Goal: Check status: Check status

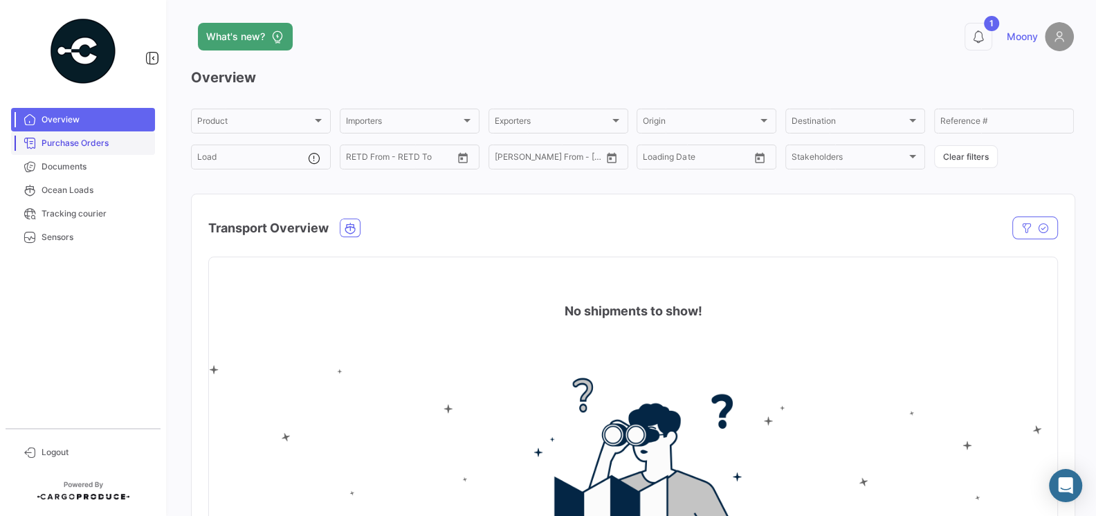
click at [92, 153] on link "Purchase Orders" at bounding box center [83, 144] width 144 height 24
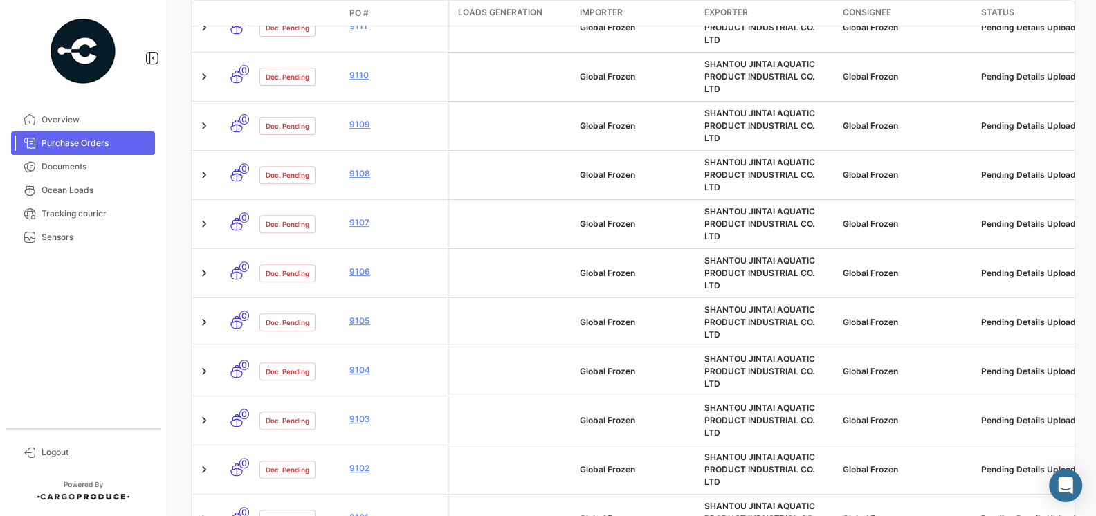
scroll to position [708, 0]
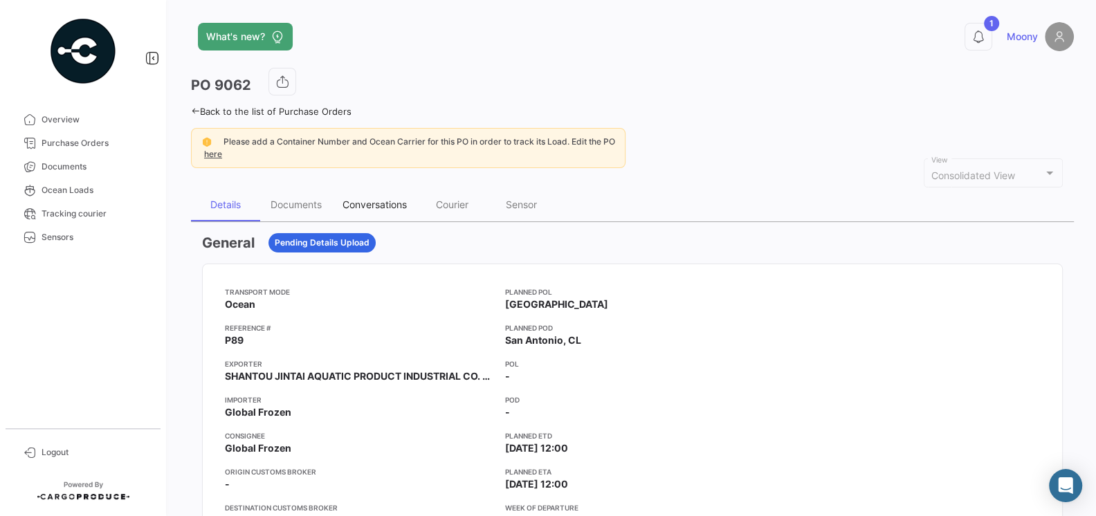
click at [381, 209] on div "Conversations" at bounding box center [374, 204] width 85 height 33
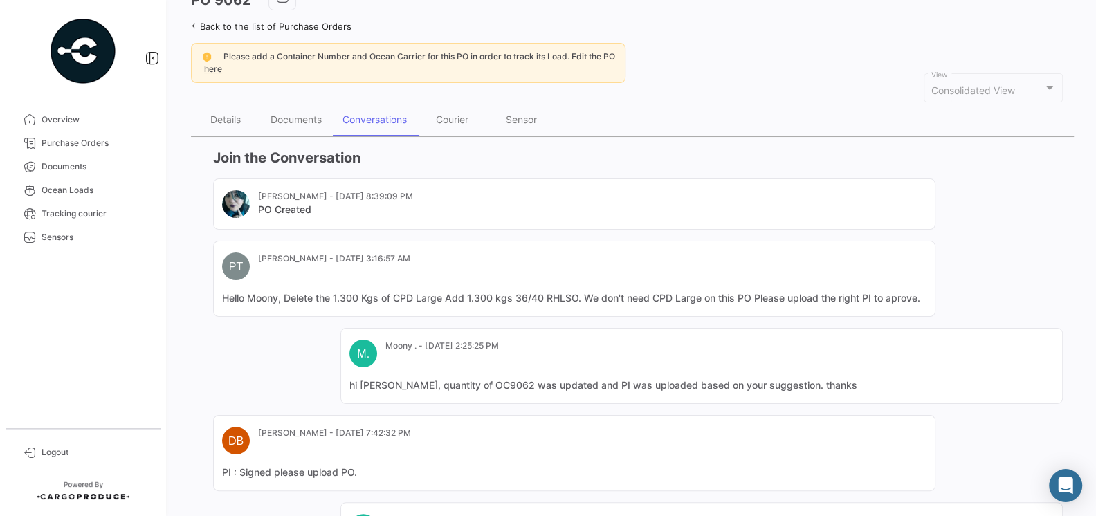
scroll to position [48, 0]
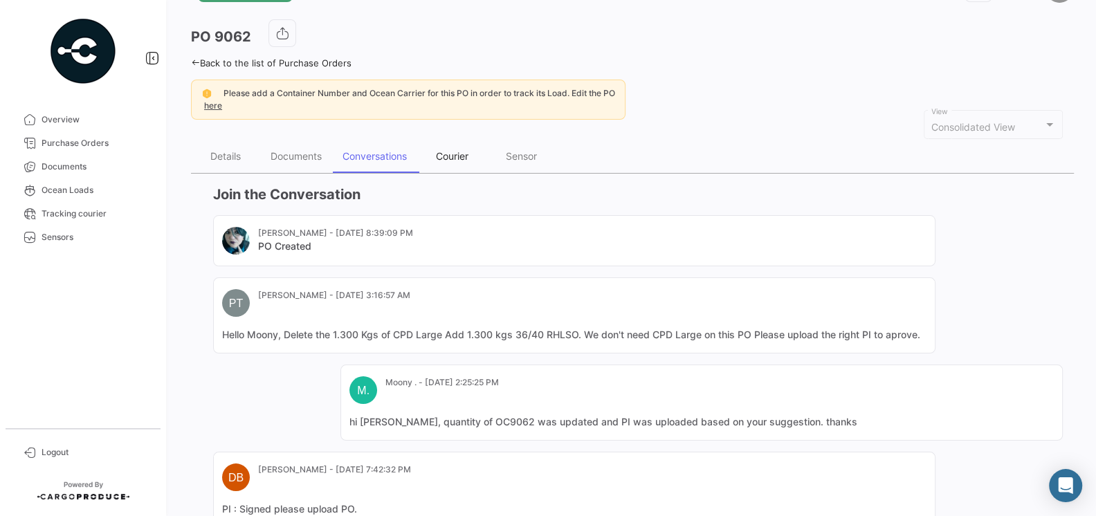
click at [453, 154] on div "Courier" at bounding box center [452, 156] width 33 height 12
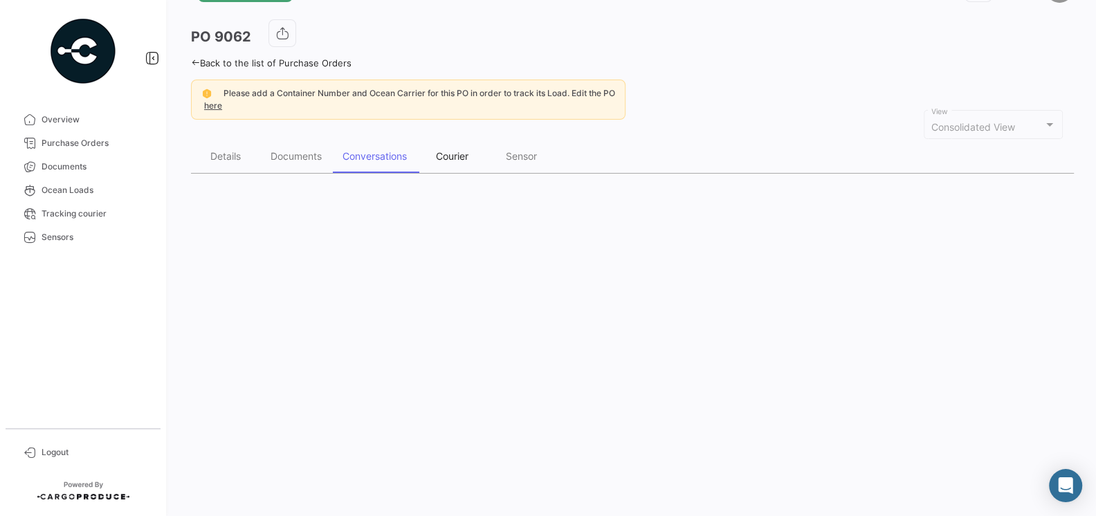
scroll to position [0, 0]
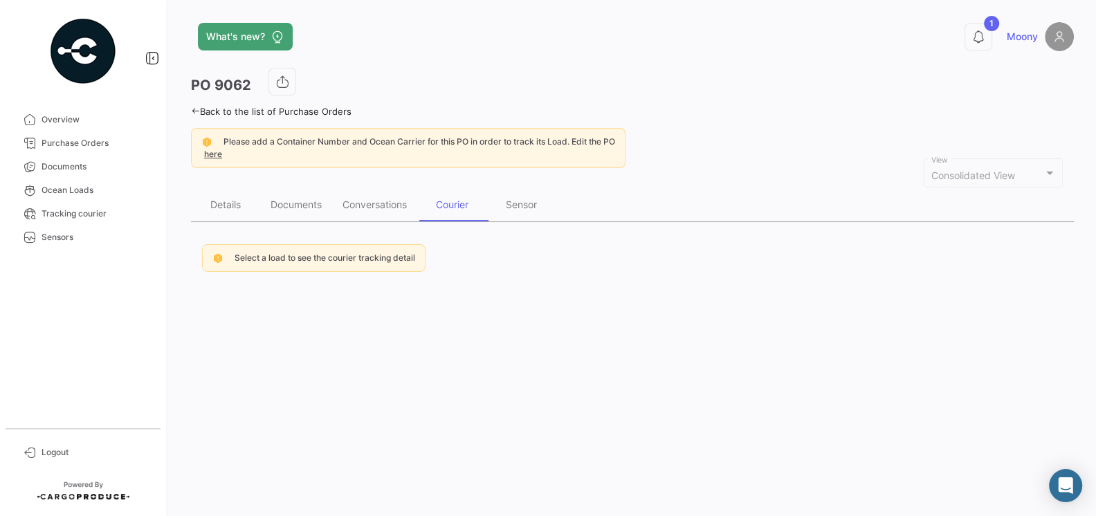
click at [381, 260] on span "Select a load to see the courier tracking detail" at bounding box center [325, 258] width 181 height 10
click at [255, 258] on span "Select a load to see the courier tracking detail" at bounding box center [325, 258] width 181 height 10
click at [302, 260] on span "Select a load to see the courier tracking detail" at bounding box center [325, 258] width 181 height 10
click at [345, 253] on span "Select a load to see the courier tracking detail" at bounding box center [325, 258] width 181 height 10
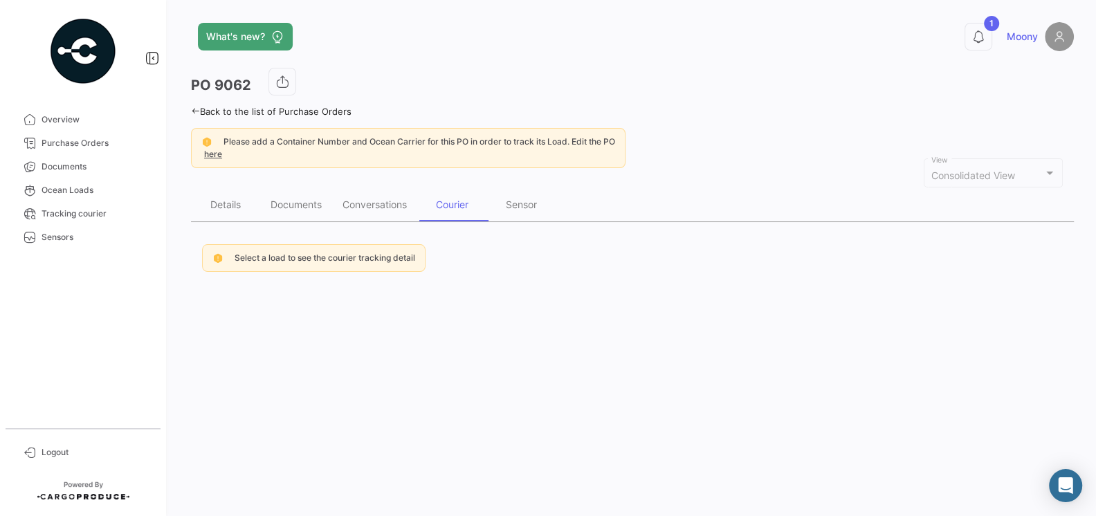
click at [391, 253] on span "Select a load to see the courier tracking detail" at bounding box center [325, 258] width 181 height 10
click at [528, 206] on div "Sensor" at bounding box center [521, 205] width 31 height 12
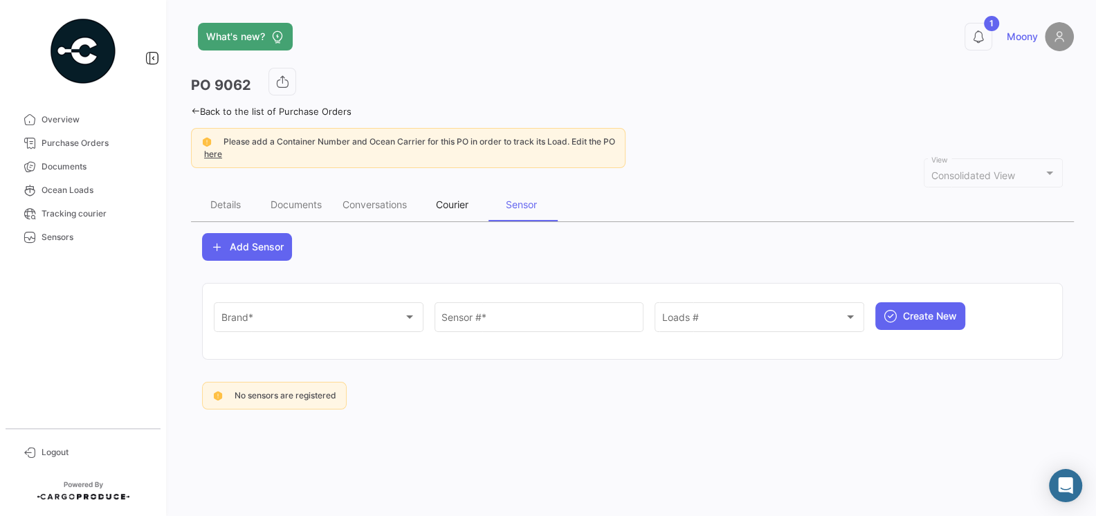
click at [467, 199] on div "Courier" at bounding box center [452, 205] width 33 height 12
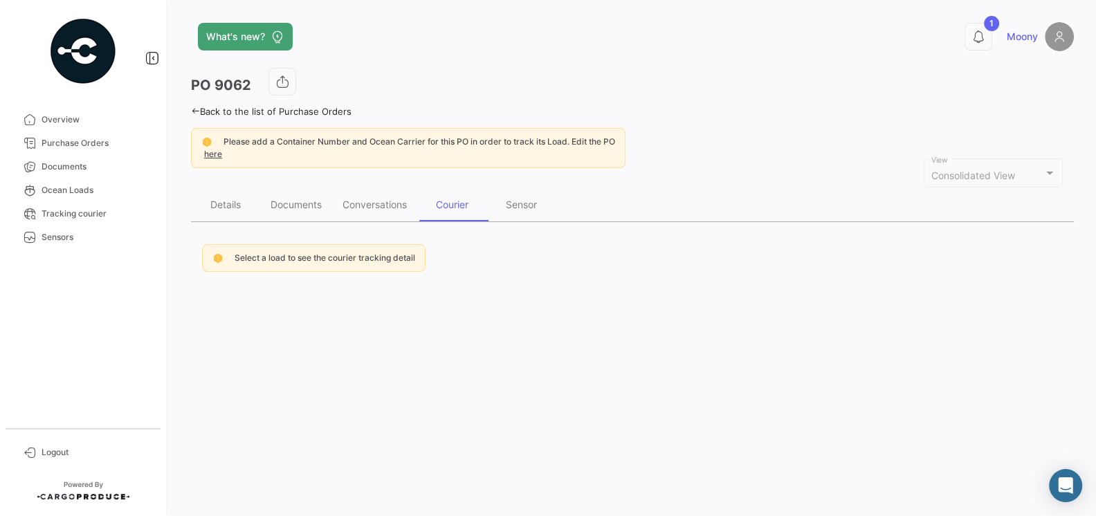
click at [341, 255] on span "Select a load to see the courier tracking detail" at bounding box center [325, 258] width 181 height 10
click at [370, 208] on div "Conversations" at bounding box center [375, 205] width 64 height 12
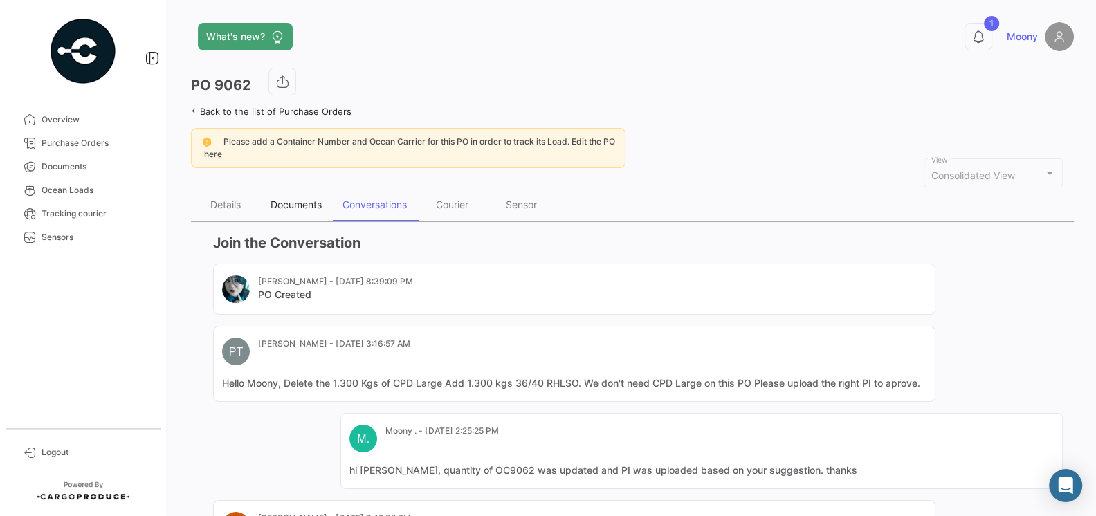
click at [316, 206] on div "Documents" at bounding box center [296, 205] width 51 height 12
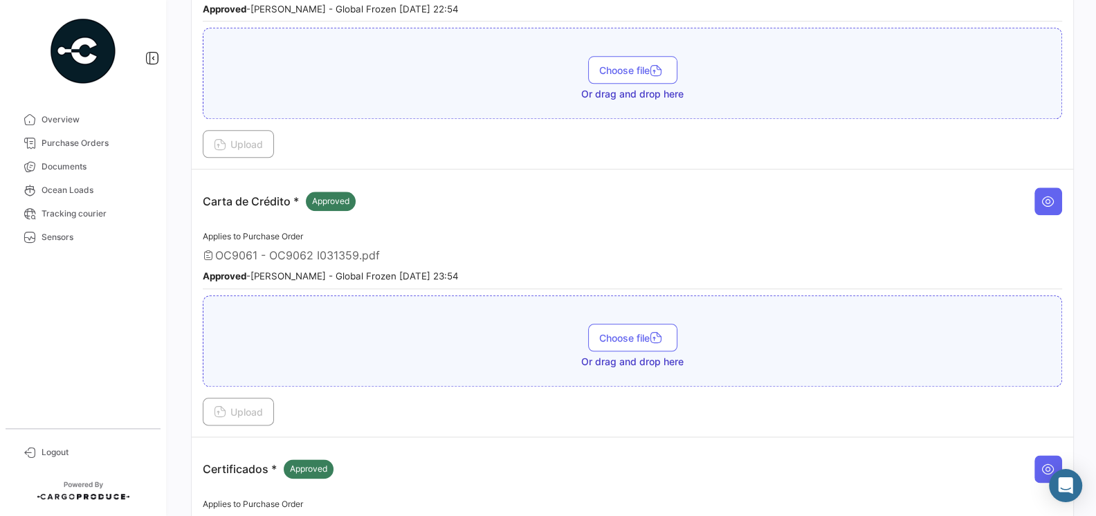
scroll to position [1227, 0]
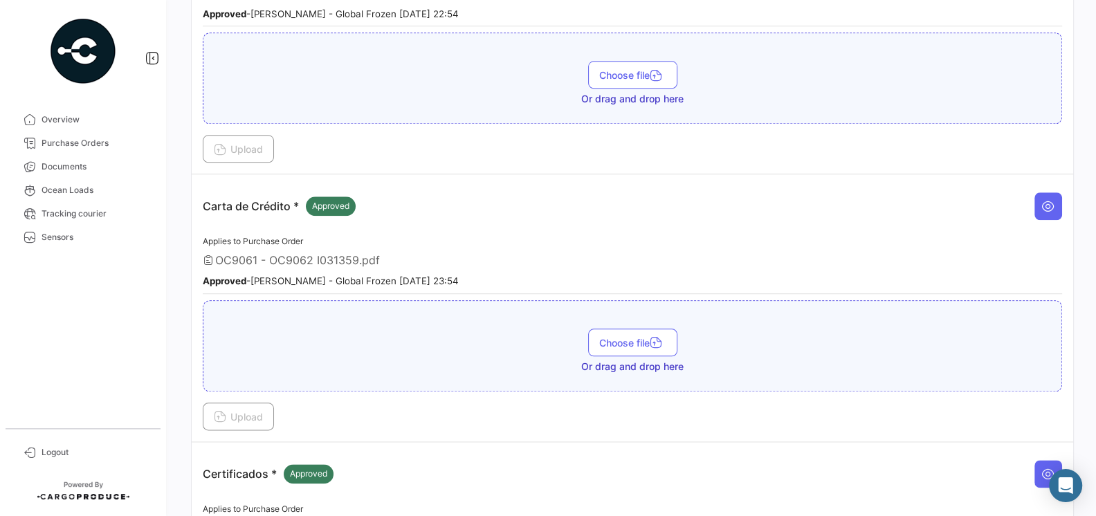
click at [206, 197] on p "Carta de Crédito * Approved" at bounding box center [279, 206] width 153 height 19
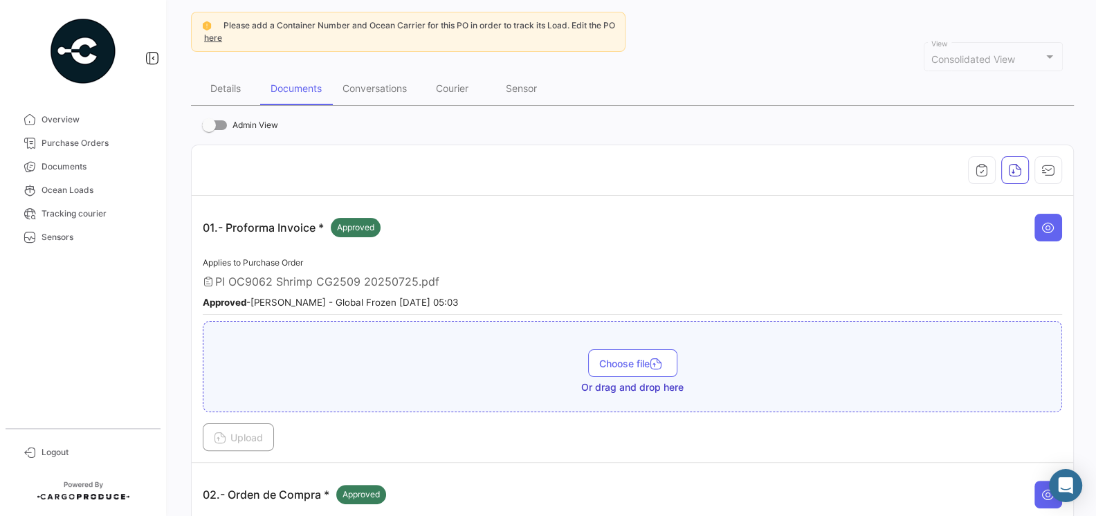
scroll to position [0, 0]
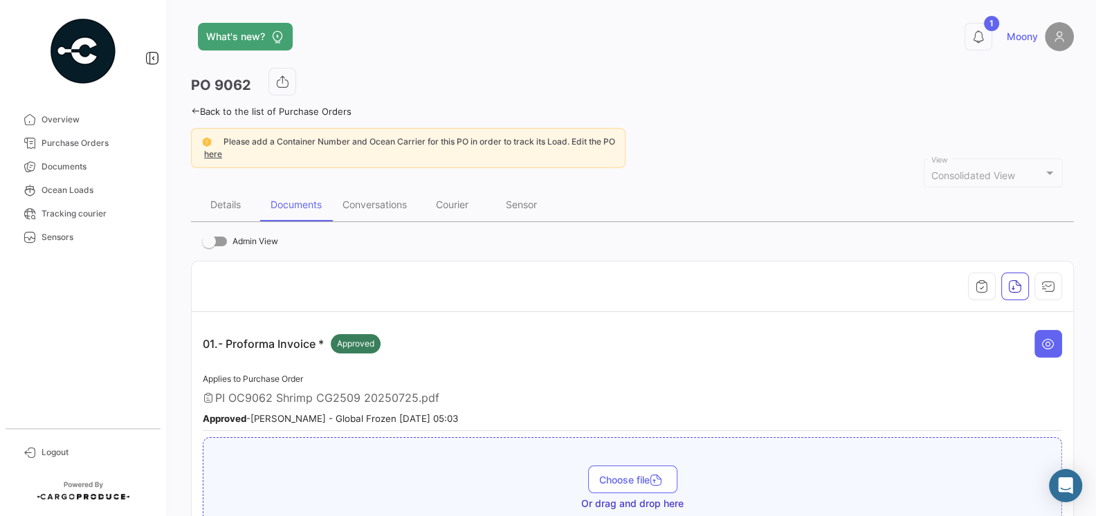
click at [589, 273] on div at bounding box center [633, 287] width 860 height 28
click at [91, 147] on span "Purchase Orders" at bounding box center [96, 143] width 108 height 12
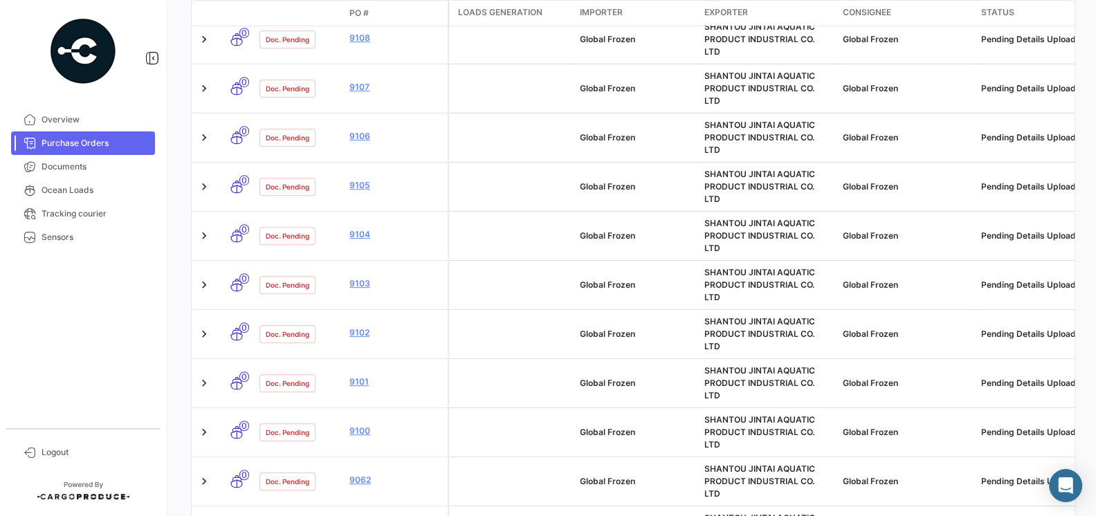
scroll to position [866, 0]
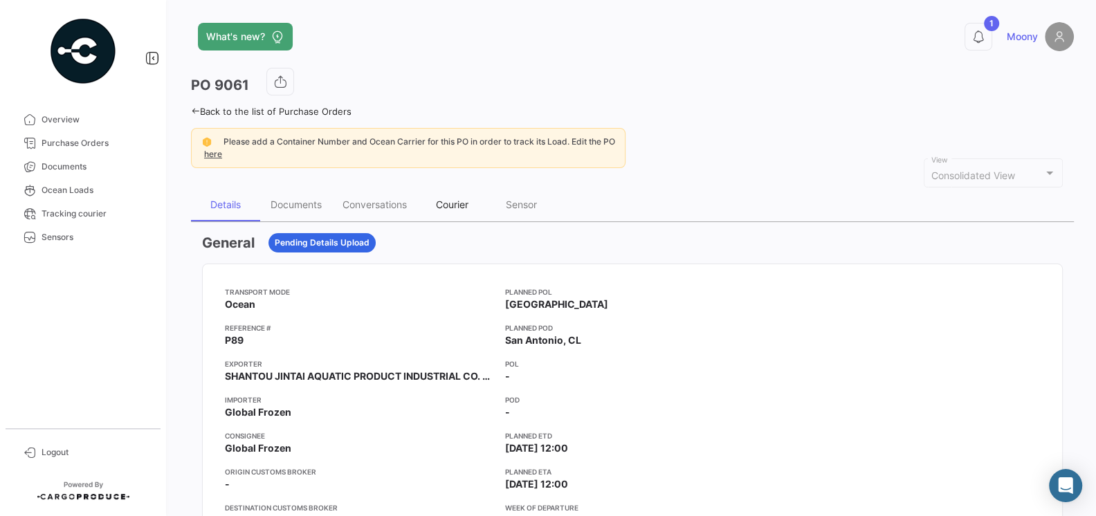
click at [443, 208] on div "Courier" at bounding box center [452, 205] width 33 height 12
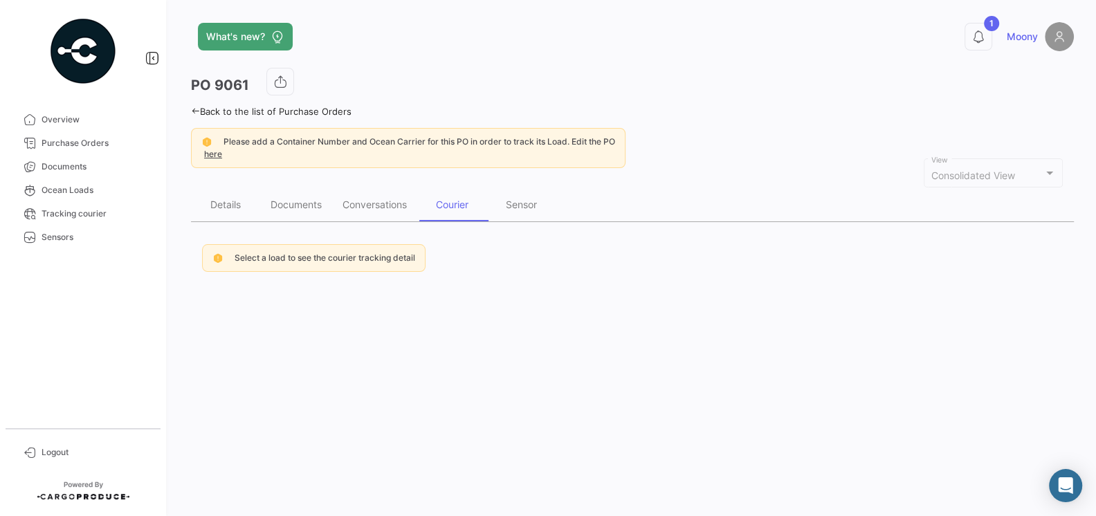
click at [350, 257] on span "Select a load to see the courier tracking detail" at bounding box center [325, 258] width 181 height 10
click at [69, 145] on span "Purchase Orders" at bounding box center [96, 143] width 108 height 12
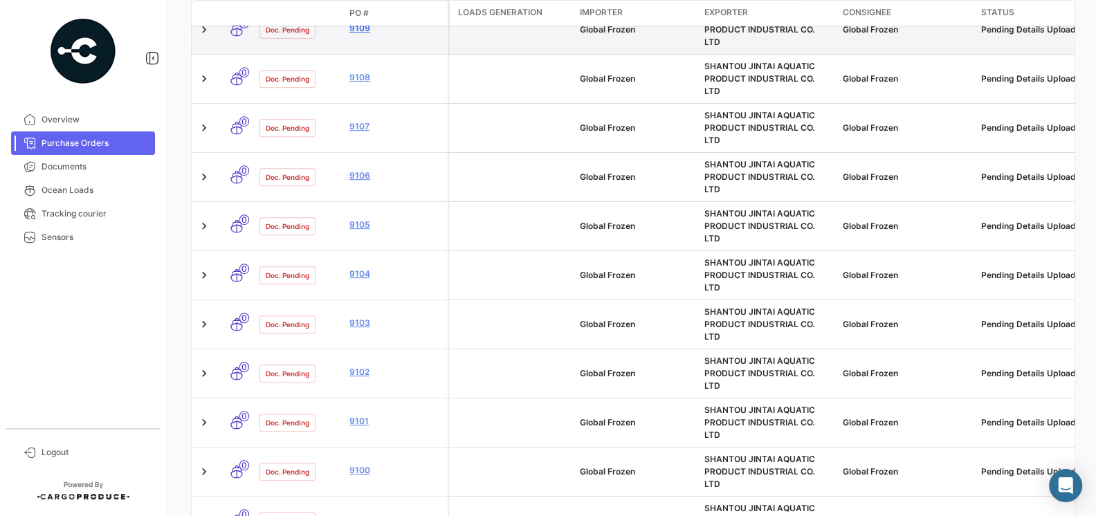
scroll to position [828, 0]
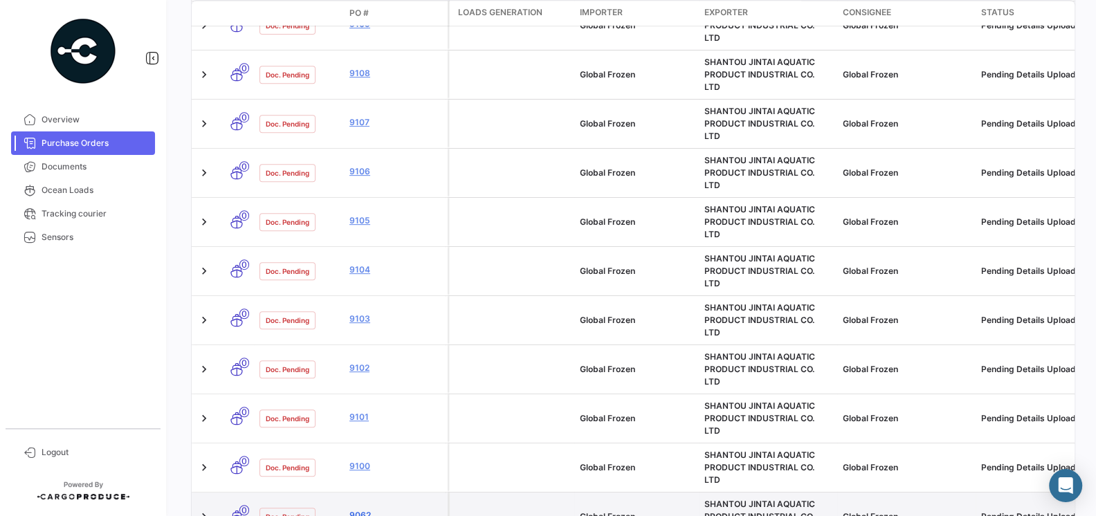
click at [363, 509] on link "9062" at bounding box center [396, 515] width 93 height 12
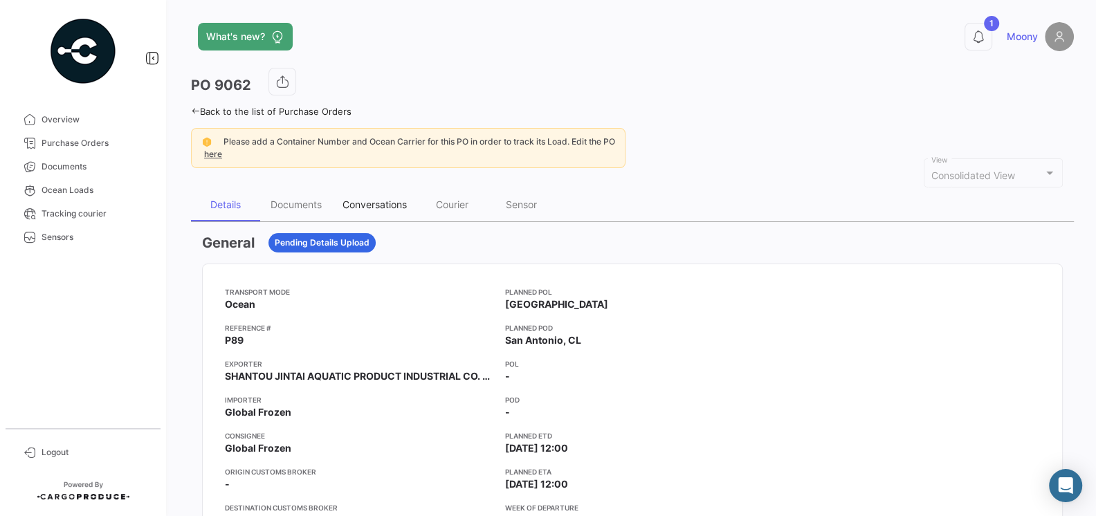
click at [399, 197] on div "Conversations" at bounding box center [374, 204] width 85 height 33
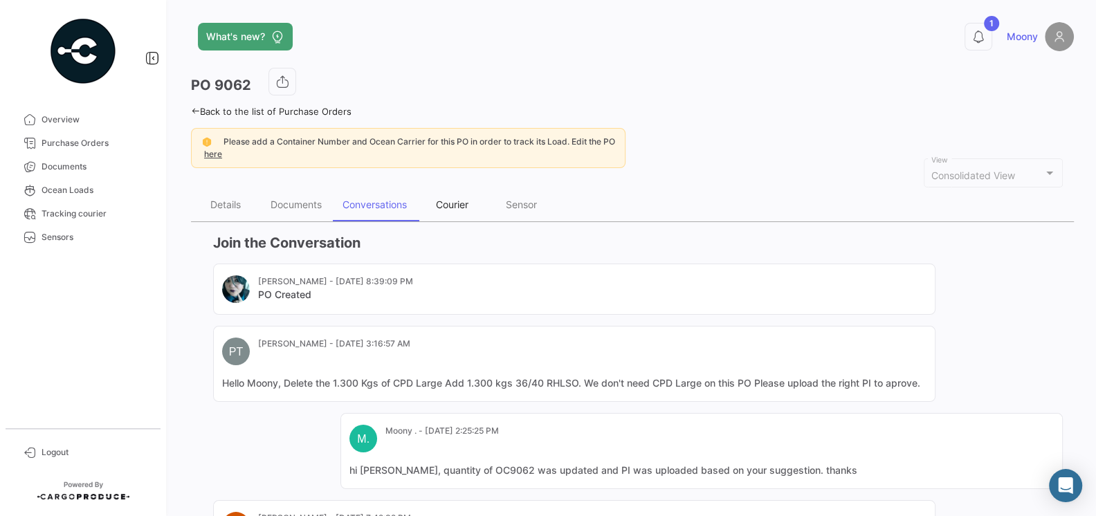
click at [452, 205] on div "Courier" at bounding box center [452, 205] width 33 height 12
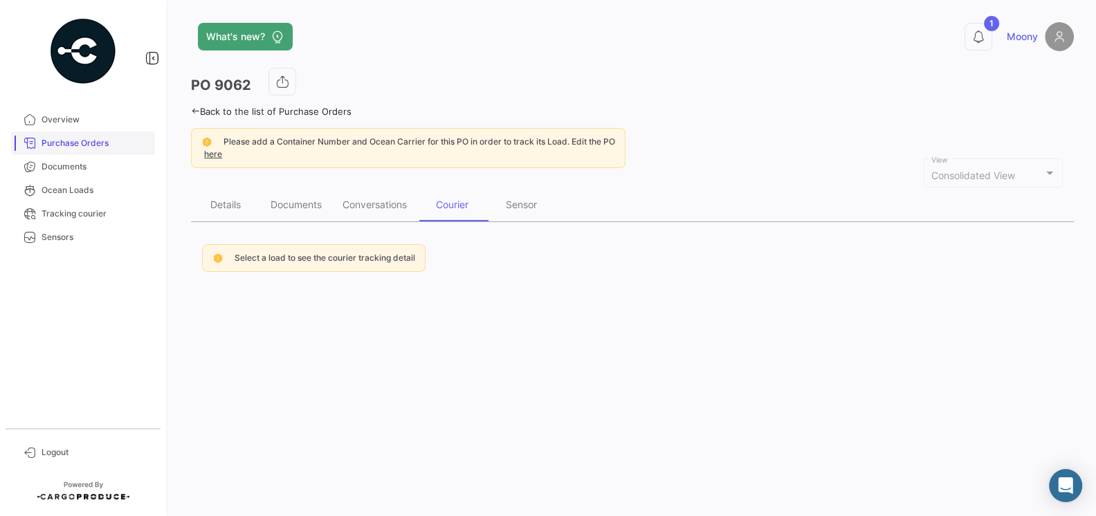
click at [73, 148] on span "Purchase Orders" at bounding box center [96, 143] width 108 height 12
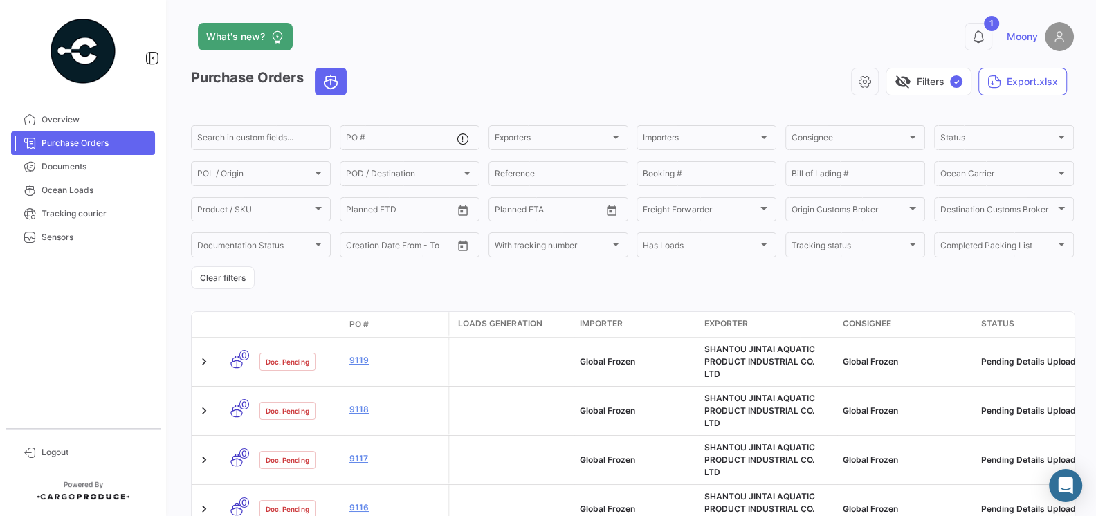
click at [460, 48] on div "What's new?" at bounding box center [434, 37] width 486 height 28
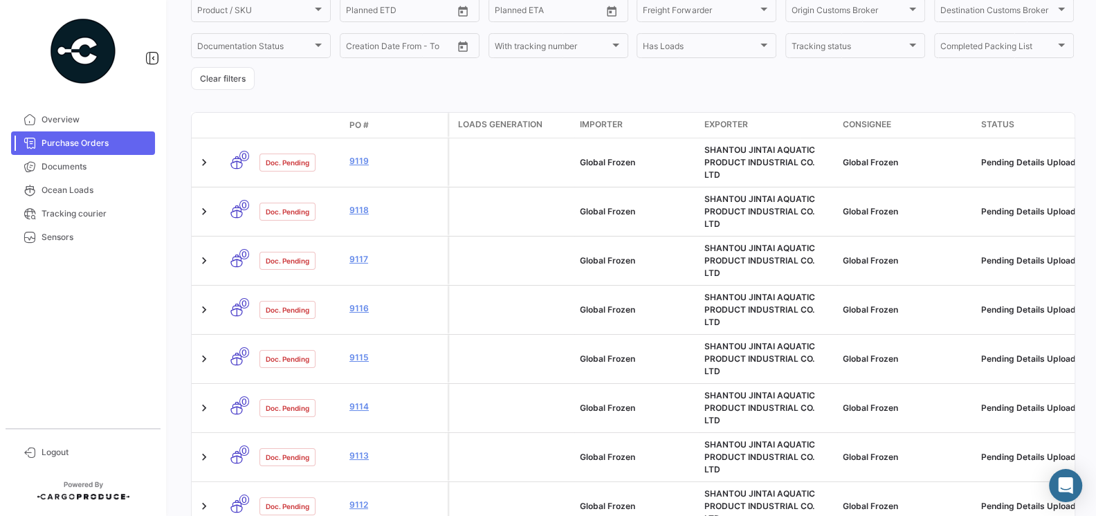
scroll to position [202, 0]
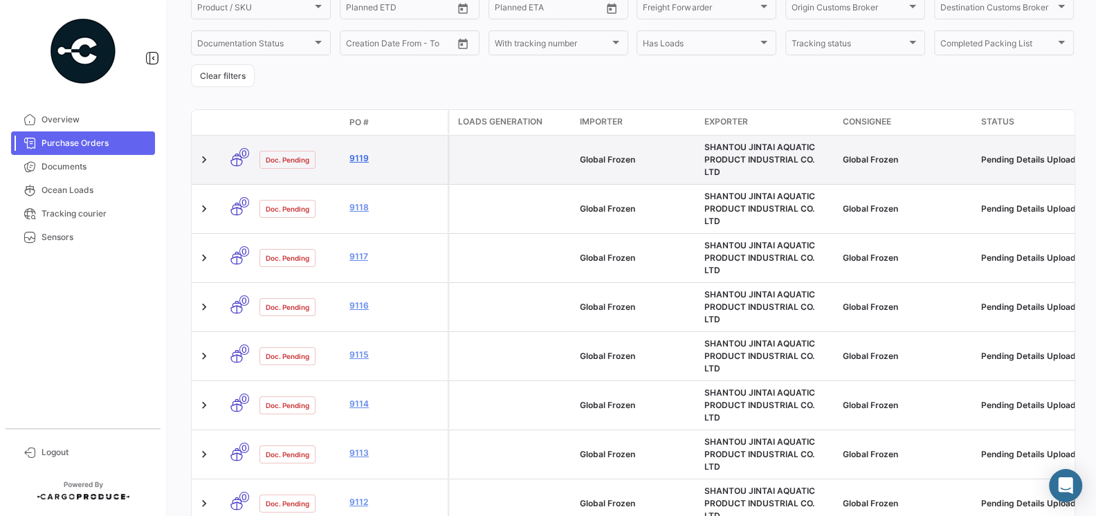
click at [358, 154] on link "9119" at bounding box center [396, 158] width 93 height 12
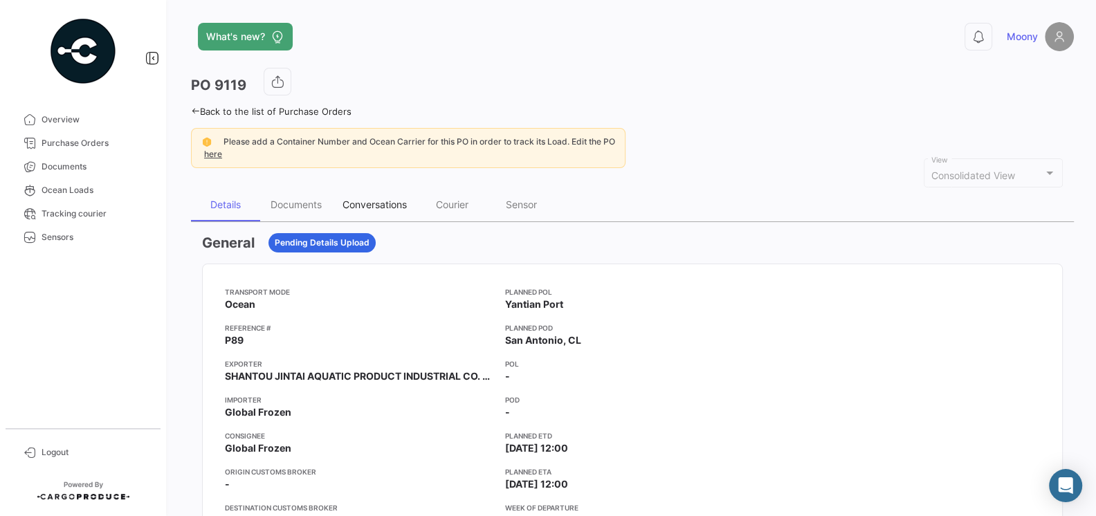
click at [370, 207] on div "Conversations" at bounding box center [375, 205] width 64 height 12
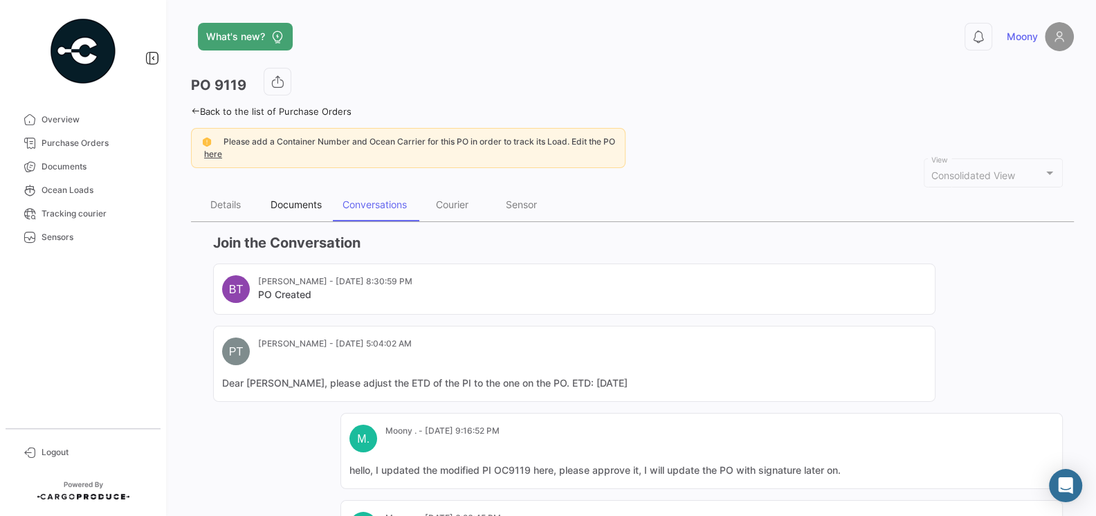
click at [280, 208] on div "Documents" at bounding box center [296, 205] width 51 height 12
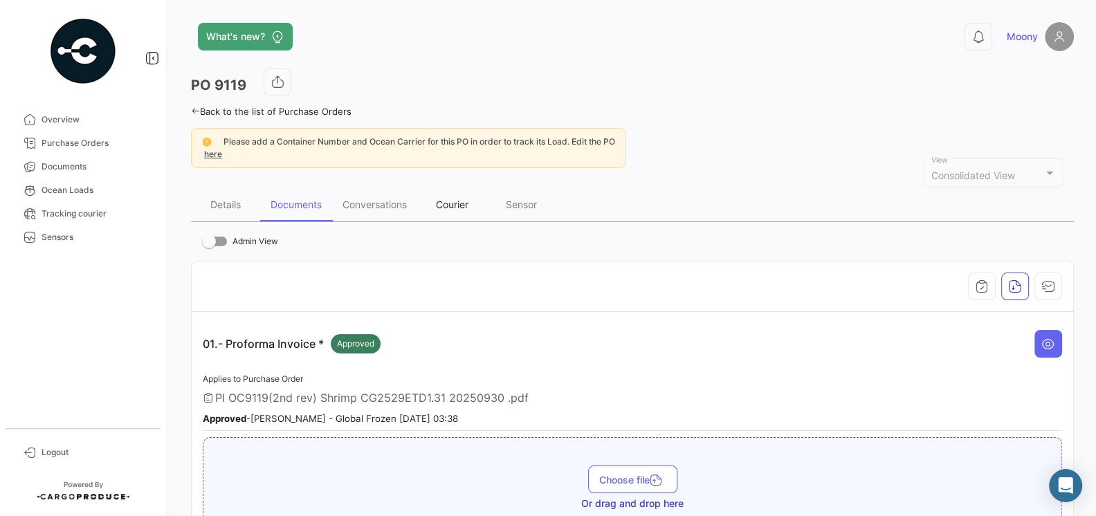
click at [458, 211] on div "Courier" at bounding box center [451, 204] width 69 height 33
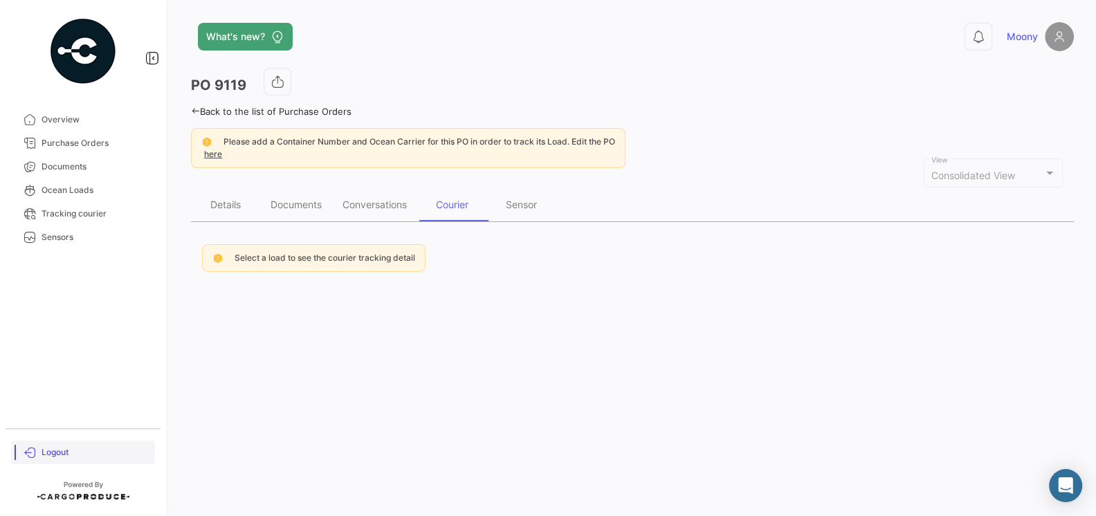
click at [43, 452] on span "Logout" at bounding box center [96, 452] width 108 height 12
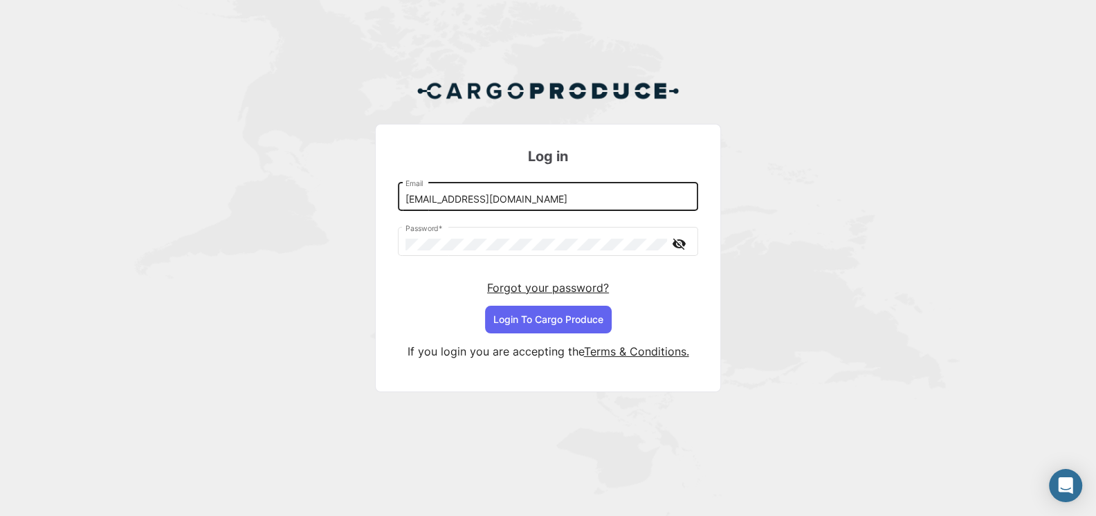
click at [518, 199] on input "[EMAIL_ADDRESS][DOMAIN_NAME]" at bounding box center [549, 200] width 286 height 12
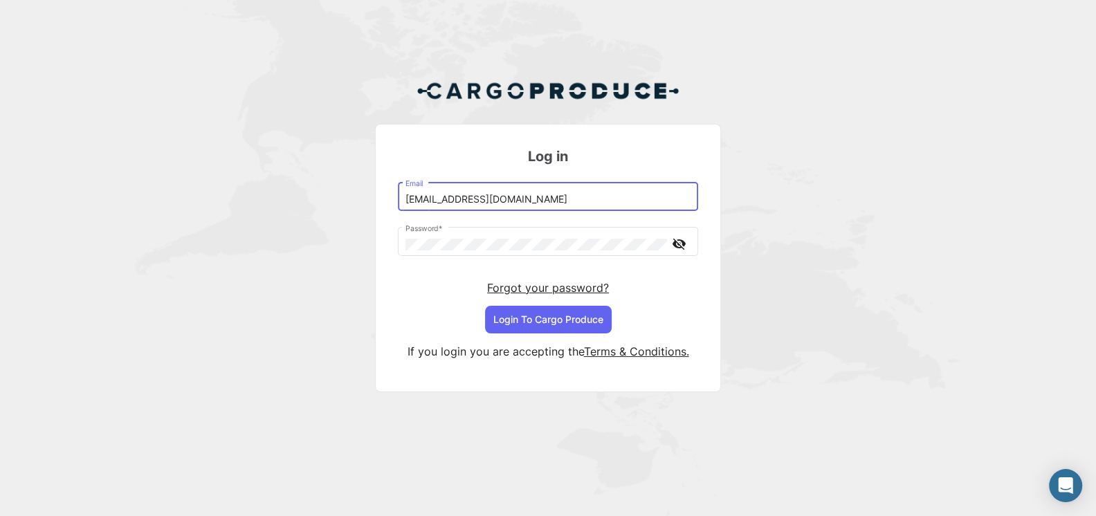
type input "[EMAIL_ADDRESS][DOMAIN_NAME]"
click at [528, 314] on button "Login To Cargo Produce" at bounding box center [548, 320] width 127 height 28
